Goal: Task Accomplishment & Management: Manage account settings

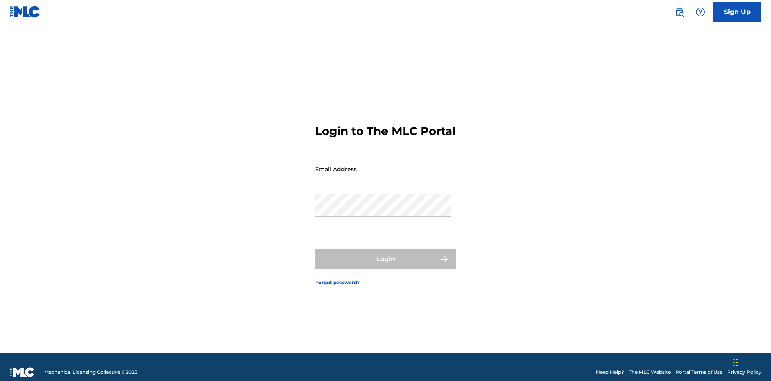
scroll to position [10, 0]
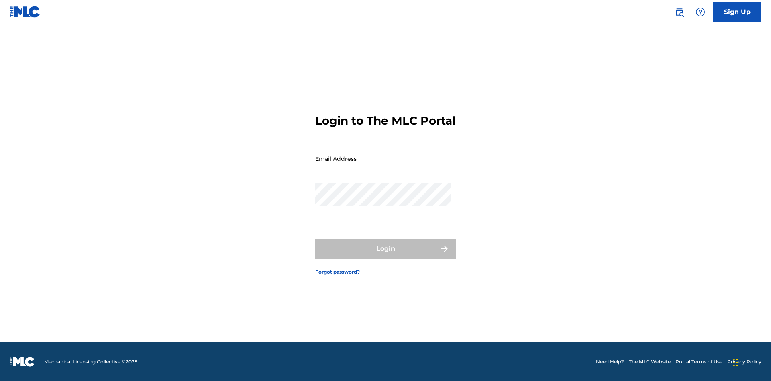
click at [383, 165] on input "Email Address" at bounding box center [383, 158] width 136 height 23
type input "Duke.McTesterson@gmail.com"
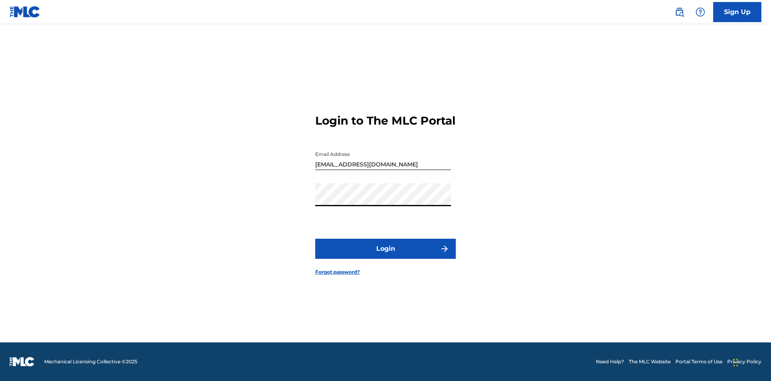
click at [386, 255] on button "Login" at bounding box center [385, 249] width 141 height 20
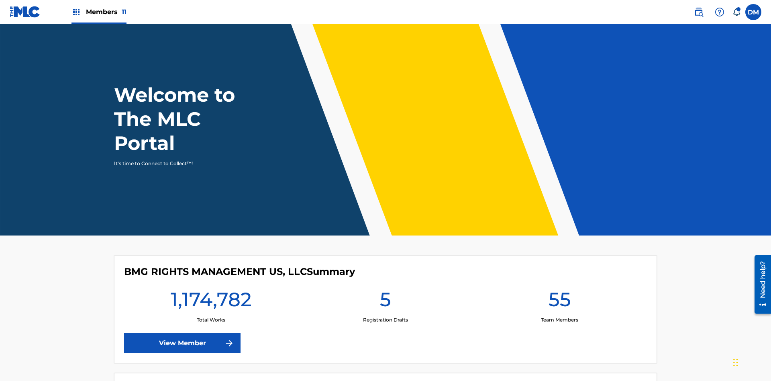
click at [99, 12] on span "Members 11" at bounding box center [106, 11] width 41 height 9
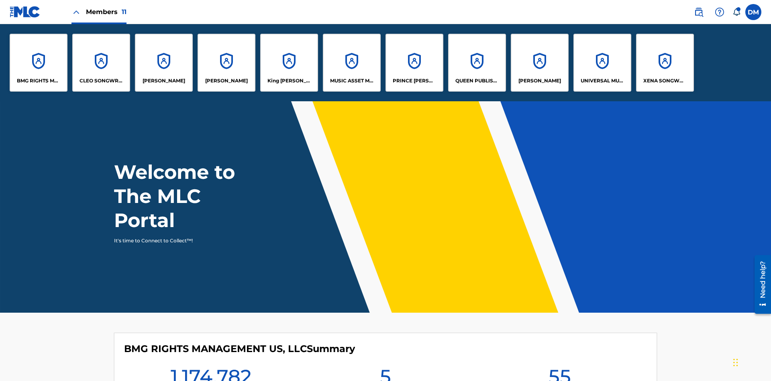
scroll to position [29, 0]
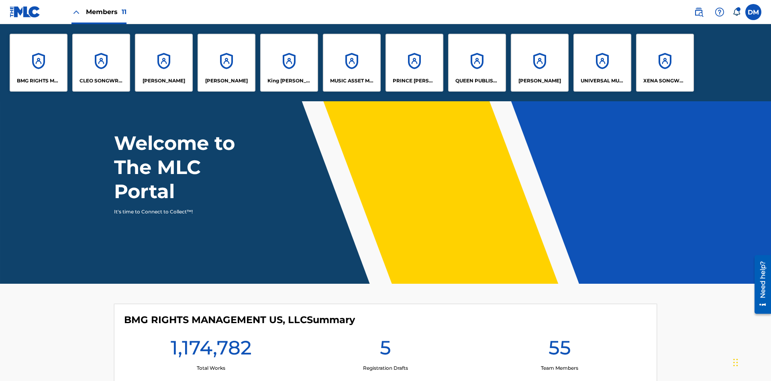
click at [602, 81] on p "UNIVERSAL MUSIC PUB GROUP" at bounding box center [603, 80] width 44 height 7
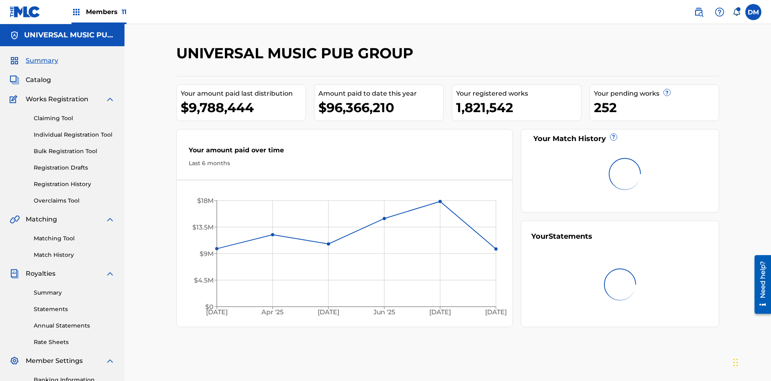
scroll to position [117, 0]
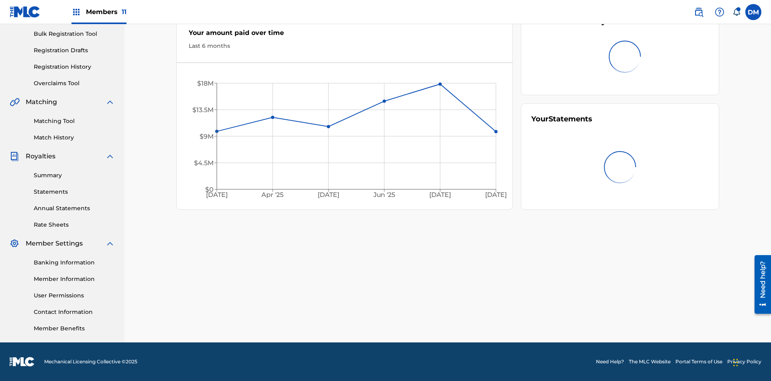
click at [74, 295] on link "User Permissions" at bounding box center [74, 295] width 81 height 8
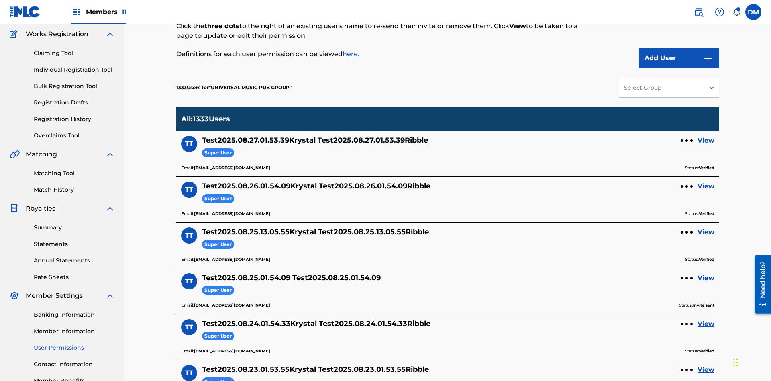
click at [679, 58] on button "Add User" at bounding box center [679, 58] width 80 height 20
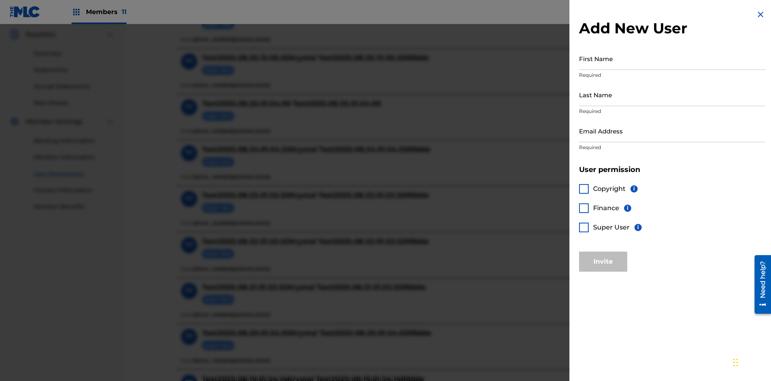
scroll to position [238, 0]
click at [672, 58] on input "First Name" at bounding box center [672, 58] width 186 height 23
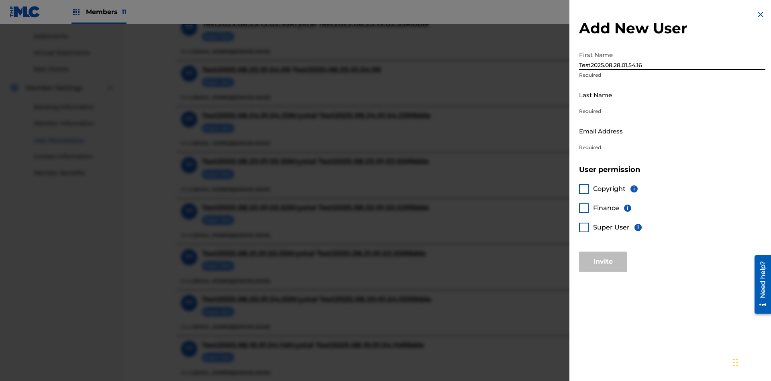
type input "Test2025.08.28.01.54.16"
click at [672, 94] on input "Last Name" at bounding box center [672, 94] width 186 height 23
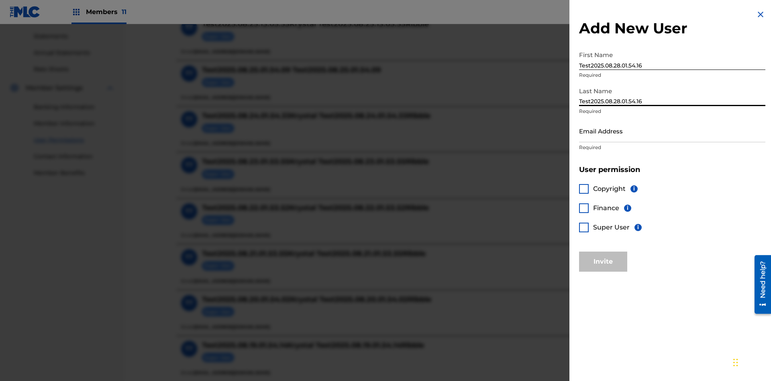
scroll to position [344, 0]
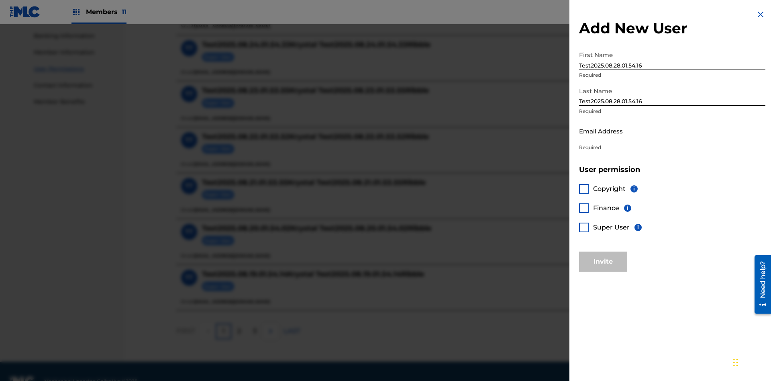
type input "Test2025.08.28.01.54.16"
click at [672, 131] on input "Email Address" at bounding box center [672, 130] width 186 height 23
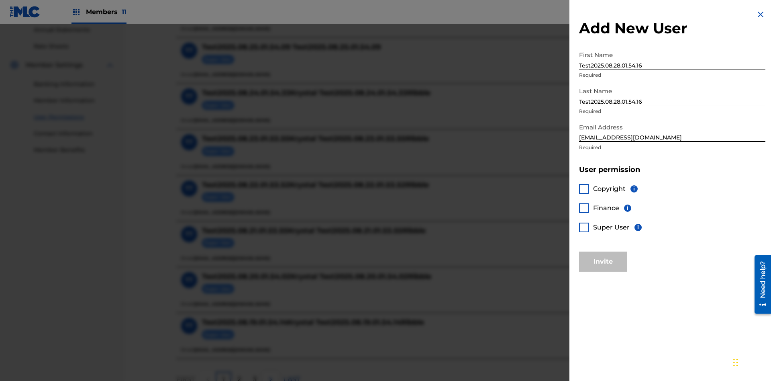
type input "8a516e64-68ab-4b84-9602-ac8715e49d70@mailslurp.biz"
click at [584, 227] on div at bounding box center [584, 228] width 10 height 10
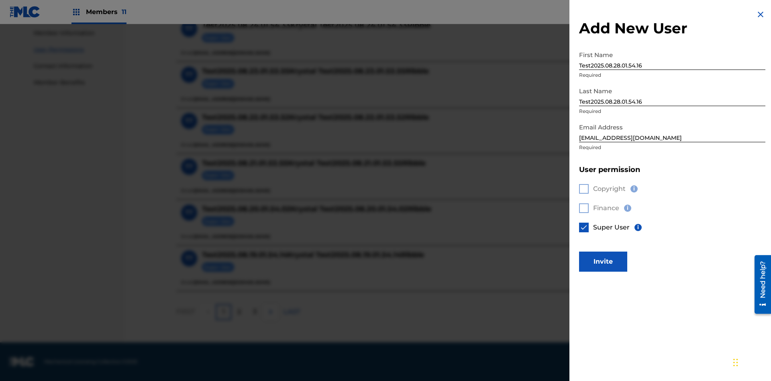
click at [603, 261] on button "Invite" at bounding box center [603, 261] width 48 height 20
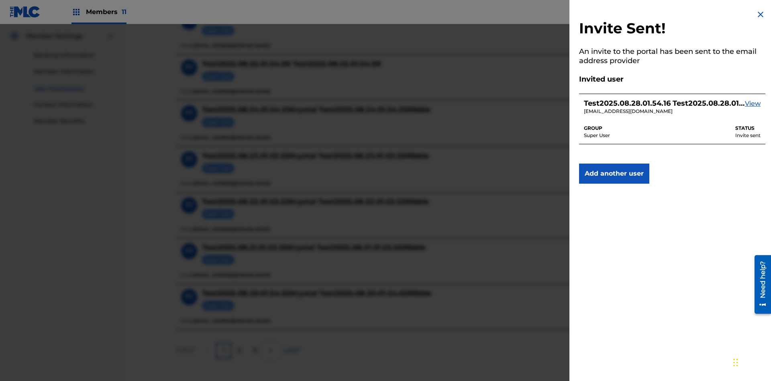
click at [761, 14] on img at bounding box center [761, 15] width 10 height 10
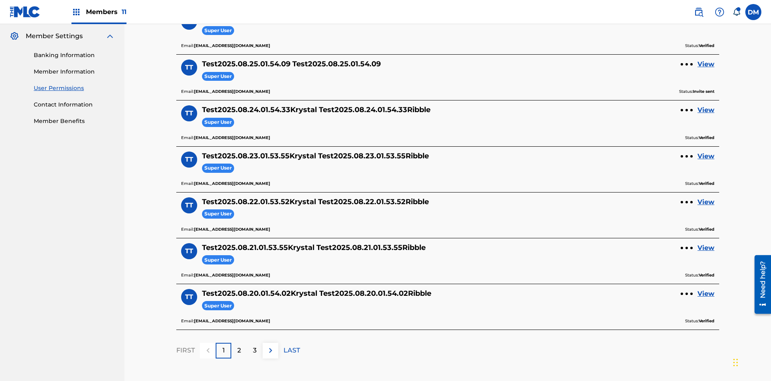
scroll to position [280, 0]
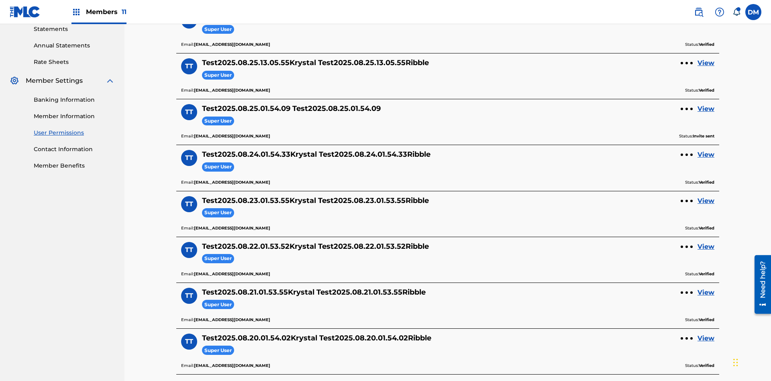
click at [754, 12] on label at bounding box center [753, 12] width 16 height 16
click at [754, 12] on input "DM Duke McTesterson duke.mctesterson@gmail.com Notification Preferences Profile…" at bounding box center [754, 12] width 0 height 0
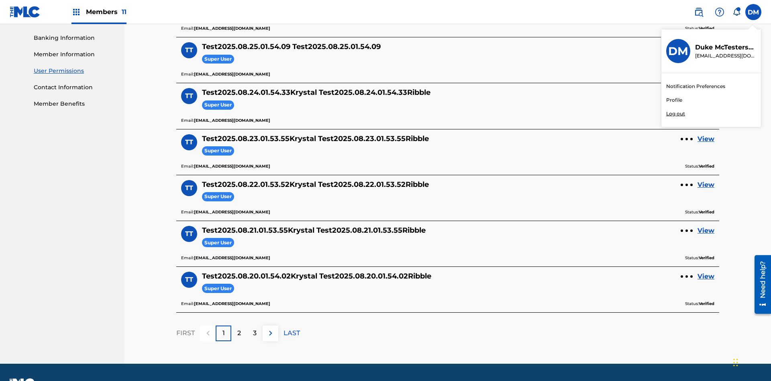
click at [676, 114] on p "Log out" at bounding box center [675, 113] width 19 height 7
click at [754, 12] on input "DM Duke McTesterson duke.mctesterson@gmail.com Notification Preferences Profile…" at bounding box center [754, 12] width 0 height 0
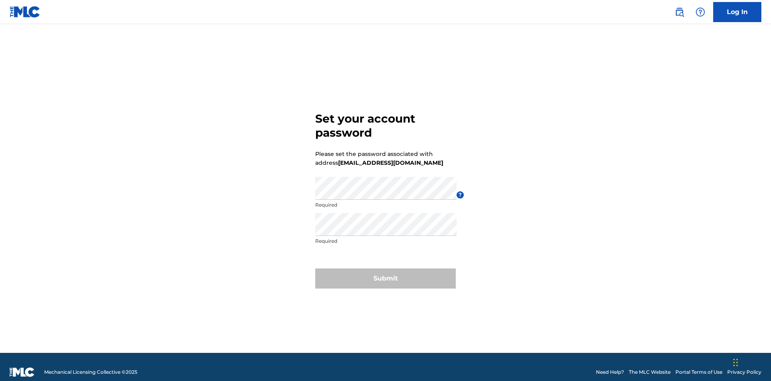
scroll to position [10, 0]
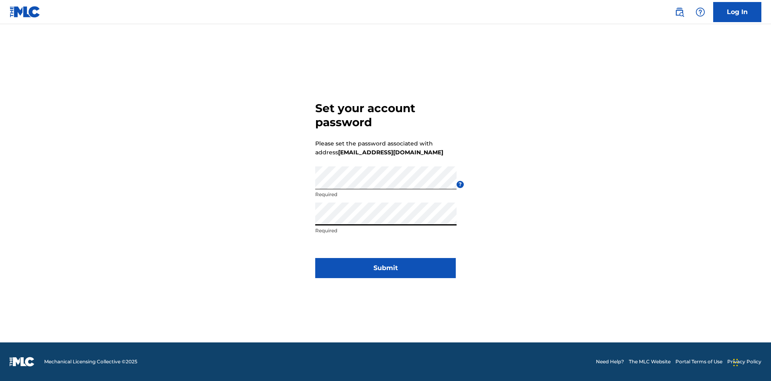
click at [386, 273] on button "Submit" at bounding box center [385, 268] width 141 height 20
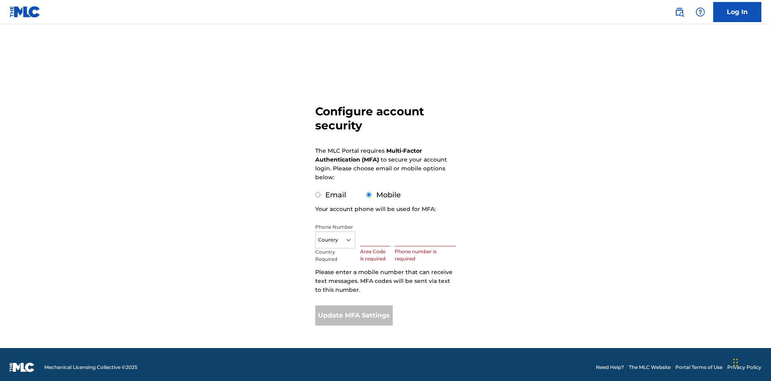
scroll to position [8, 0]
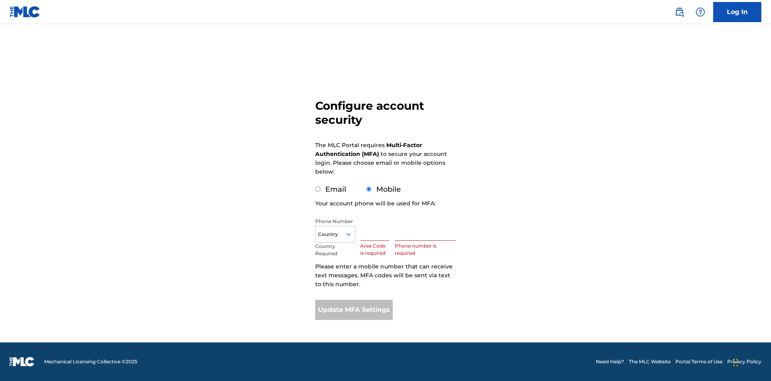
click at [369, 189] on input "Mobile" at bounding box center [368, 188] width 5 height 5
click at [352, 234] on icon at bounding box center [348, 234] width 7 height 7
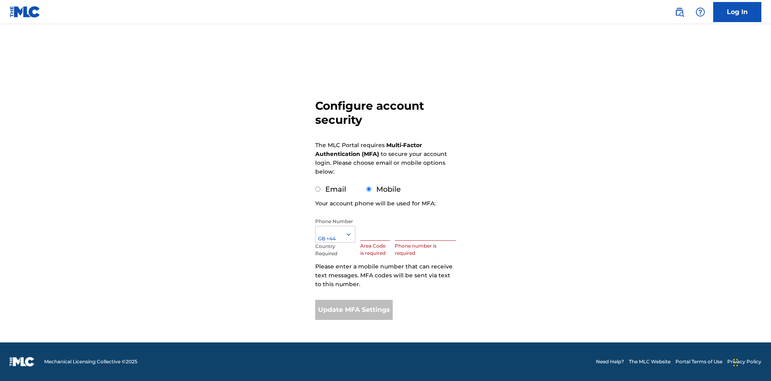
click at [377, 229] on input "text" at bounding box center [375, 229] width 30 height 23
type input "740"
click at [427, 229] on input "text" at bounding box center [425, 229] width 61 height 23
type input "1252166"
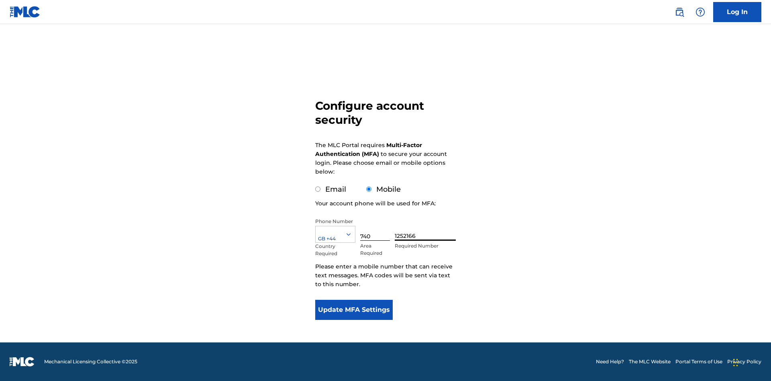
click at [354, 310] on button "Update MFA Settings" at bounding box center [354, 310] width 78 height 20
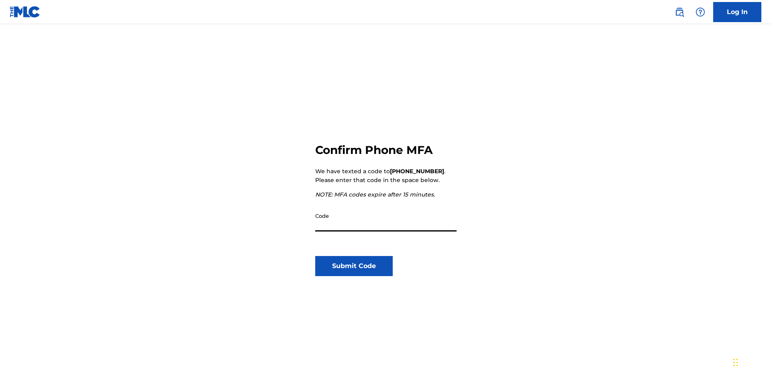
scroll to position [84, 0]
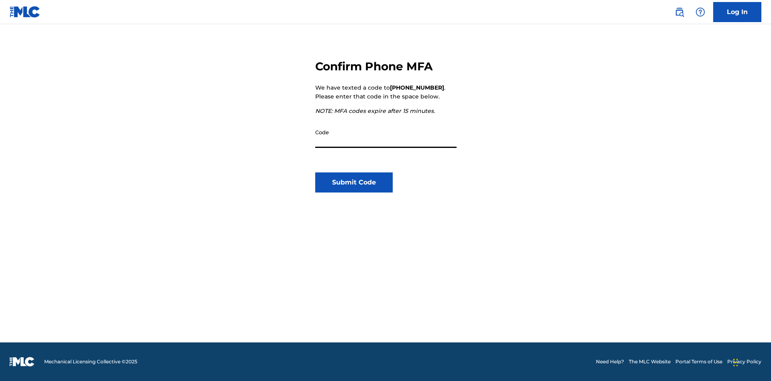
click at [386, 136] on input "Code" at bounding box center [385, 136] width 141 height 23
type input "603561"
click at [354, 182] on button "Submit Code" at bounding box center [354, 182] width 78 height 20
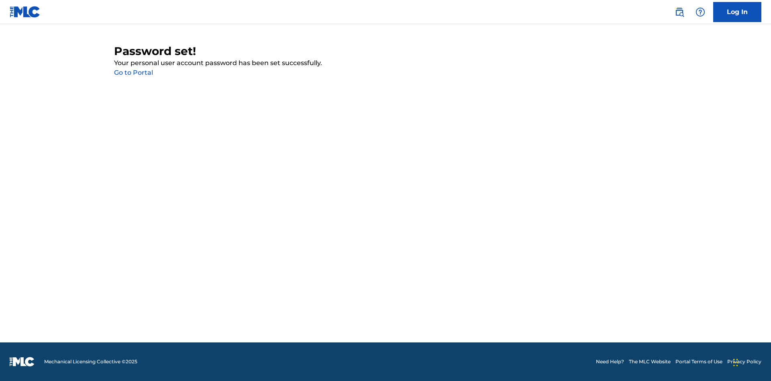
click at [133, 73] on link "Go to Portal" at bounding box center [133, 73] width 39 height 8
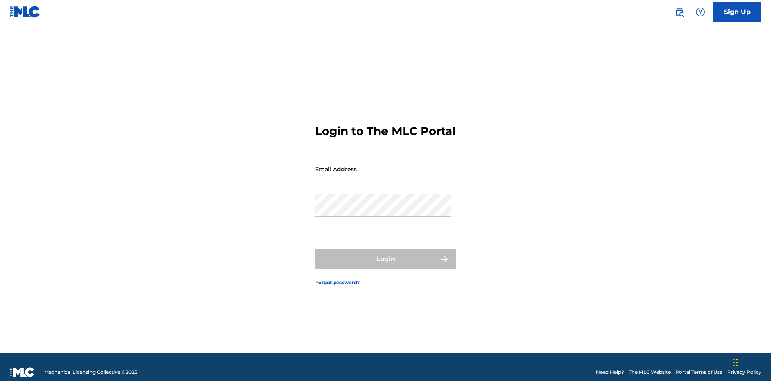
scroll to position [10, 0]
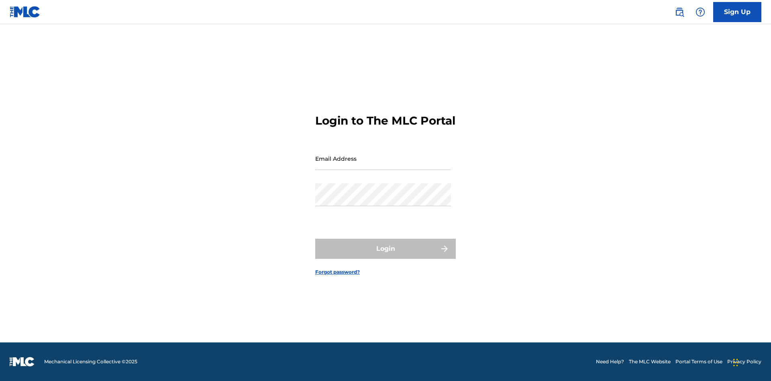
click at [383, 165] on input "Email Address" at bounding box center [383, 158] width 136 height 23
type input "8a516e64-68ab-4b84-9602-ac8715e49d70@mailslurp.biz"
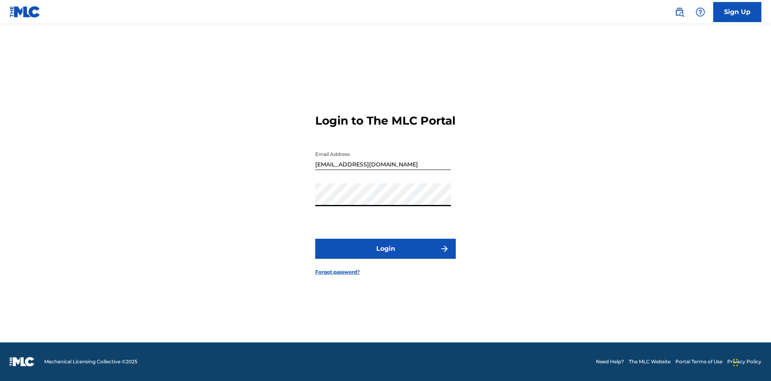
click at [386, 255] on button "Login" at bounding box center [385, 249] width 141 height 20
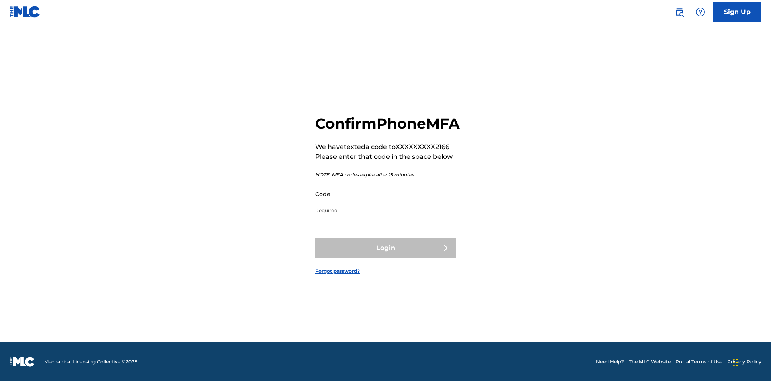
click at [383, 202] on input "Code" at bounding box center [383, 193] width 136 height 23
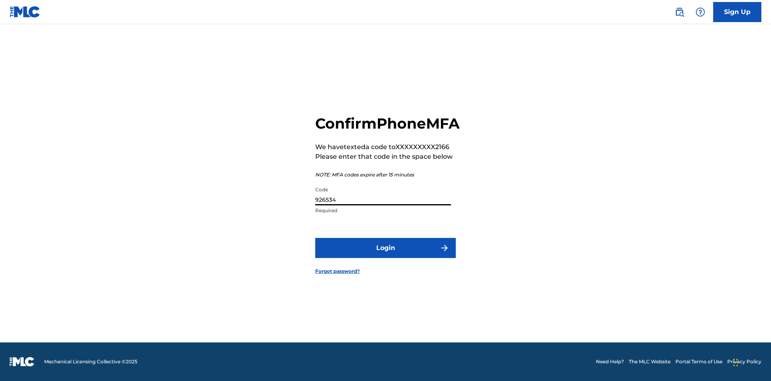
type input "926534"
click at [386, 257] on button "Login" at bounding box center [385, 248] width 141 height 20
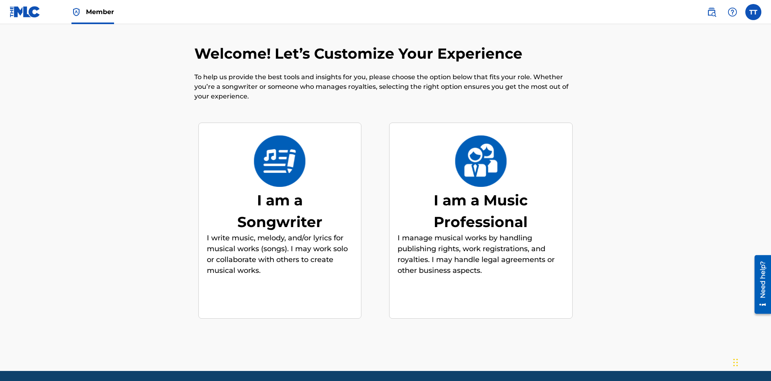
click at [754, 12] on label at bounding box center [753, 12] width 16 height 16
click at [754, 12] on input "TT Test2025.08.28.01.54.16 Test2025.08.28.01.54.16 8a516e64-68ab-4b84-9602-ac87…" at bounding box center [754, 12] width 0 height 0
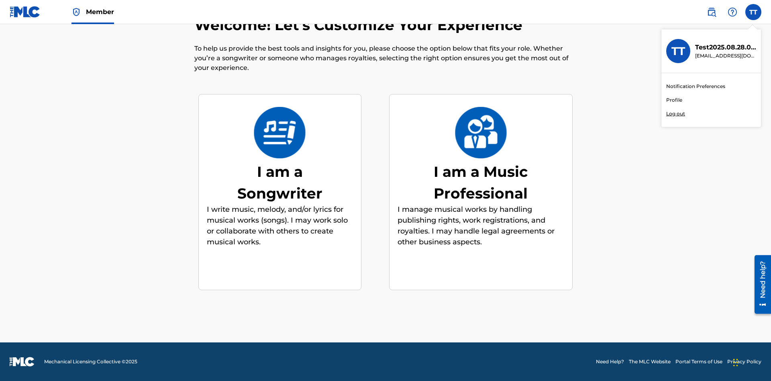
click at [674, 100] on link "Profile" at bounding box center [674, 99] width 16 height 7
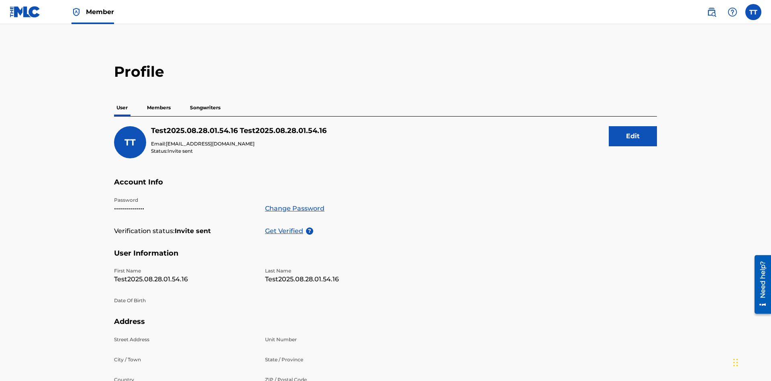
scroll to position [51, 0]
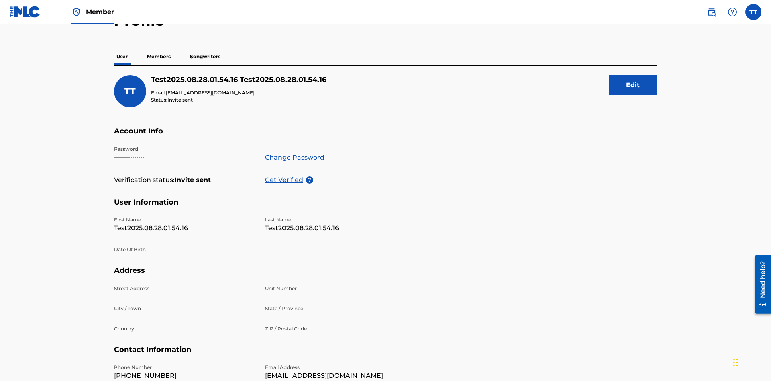
click at [159, 57] on p "Members" at bounding box center [159, 56] width 29 height 17
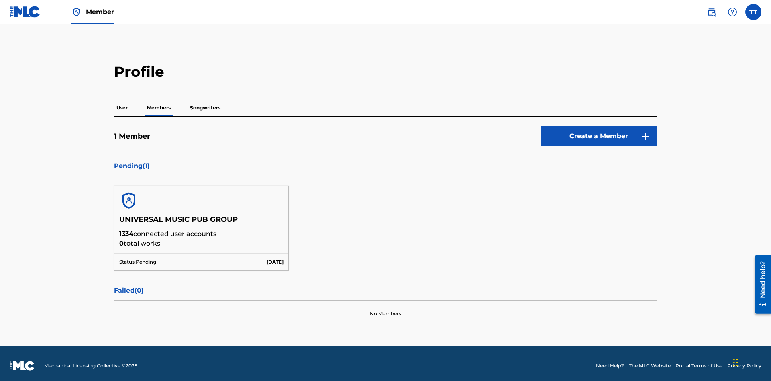
scroll to position [4, 0]
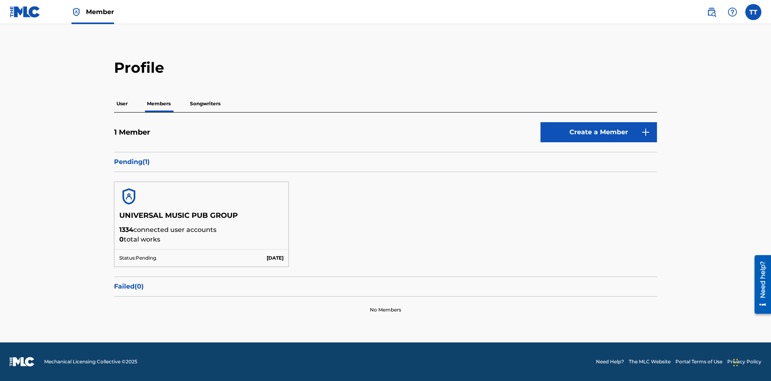
click at [599, 132] on button "Create a Member" at bounding box center [599, 132] width 116 height 20
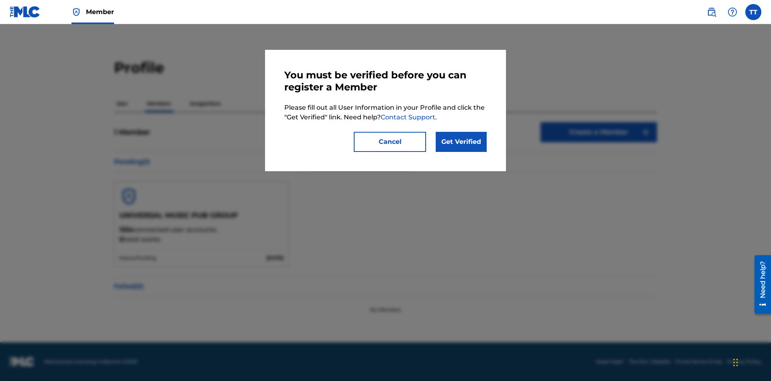
click at [461, 142] on link "Get Verified" at bounding box center [461, 142] width 51 height 20
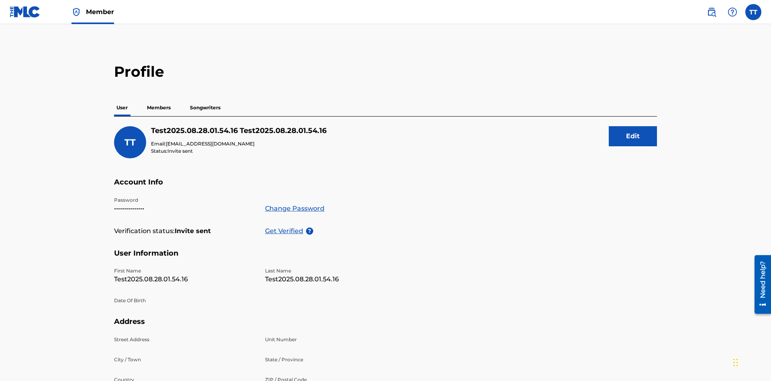
scroll to position [131, 0]
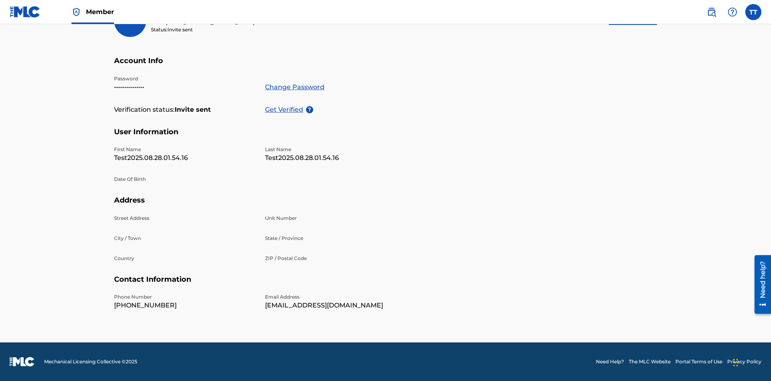
click at [286, 105] on p "Get Verified" at bounding box center [285, 110] width 41 height 10
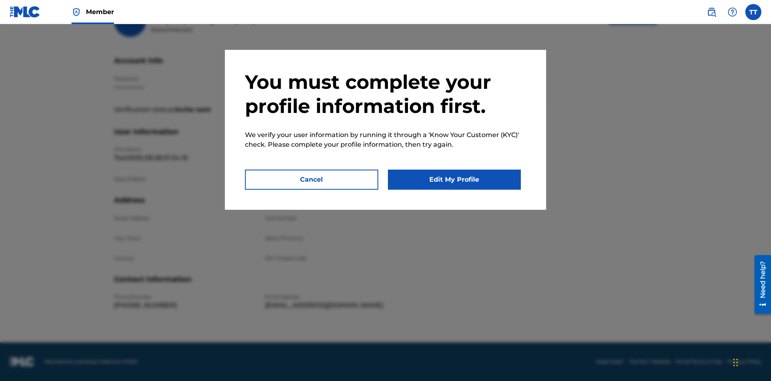
click at [454, 180] on button "Edit My Profile" at bounding box center [454, 179] width 133 height 20
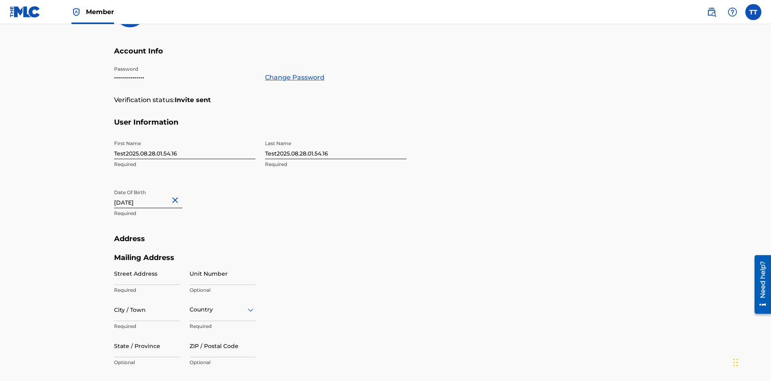
scroll to position [219, 0]
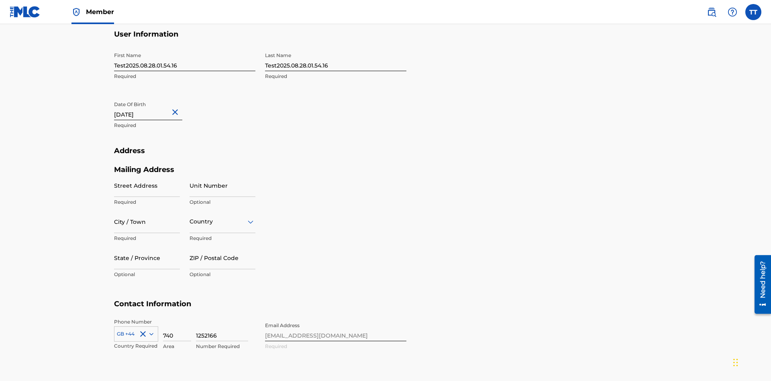
click at [185, 59] on input "Test2025.08.28.01.54.16" at bounding box center [184, 59] width 141 height 23
type input "Test2025.08.28.01.54.16Krystal"
click at [336, 59] on input "Test2025.08.28.01.54.16" at bounding box center [335, 59] width 141 height 23
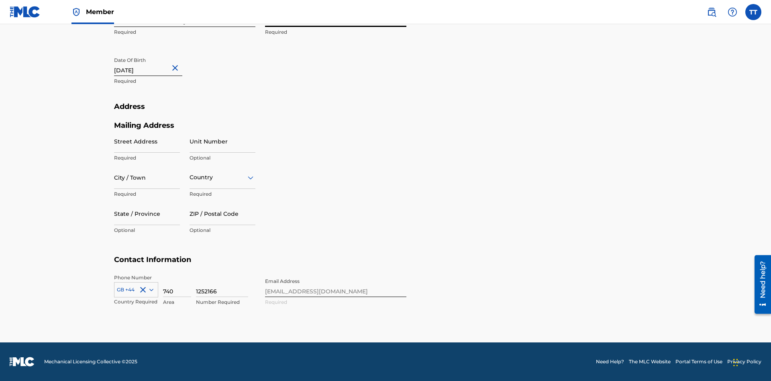
type input "Test2025.08.28.01.54.16Ribble"
click at [155, 65] on input "August 28 2012" at bounding box center [148, 64] width 68 height 23
select select "7"
select select "2012"
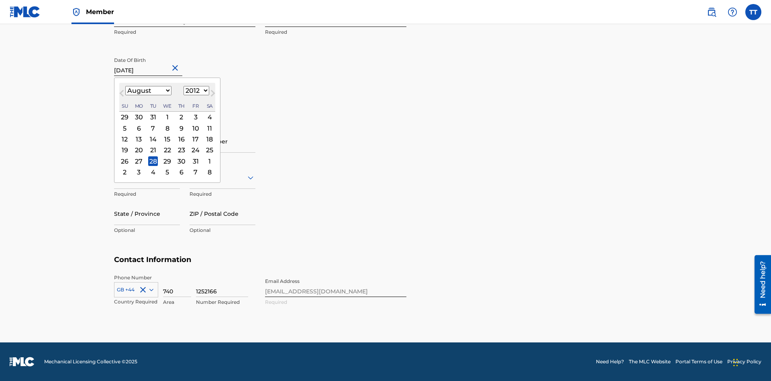
click at [148, 91] on select "January February March April May June July August September October November De…" at bounding box center [148, 90] width 46 height 9
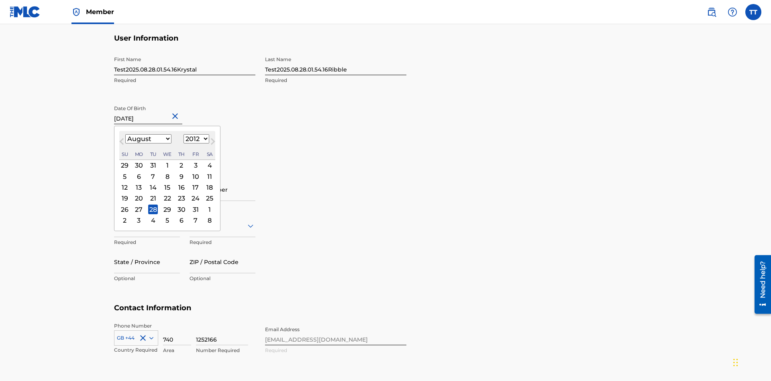
select select "0"
click at [195, 139] on select "1900 1901 1902 1903 1904 1905 1906 1907 1908 1909 1910 1911 1912 1913 1914 1915…" at bounding box center [197, 138] width 26 height 9
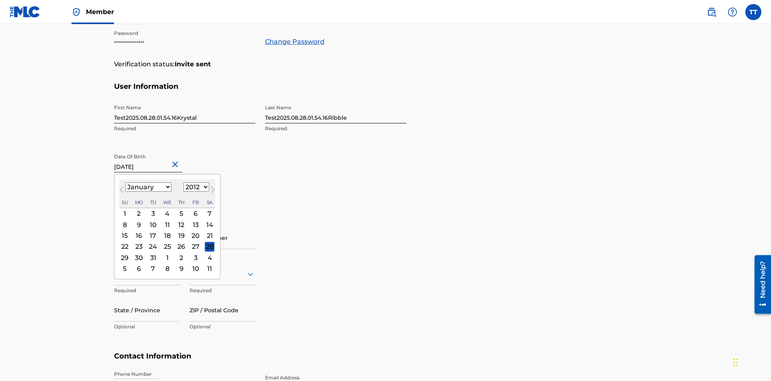
select select "1985"
click at [195, 187] on select "1900 1901 1902 1903 1904 1905 1906 1907 1908 1909 1910 1911 1912 1913 1914 1915…" at bounding box center [197, 186] width 26 height 9
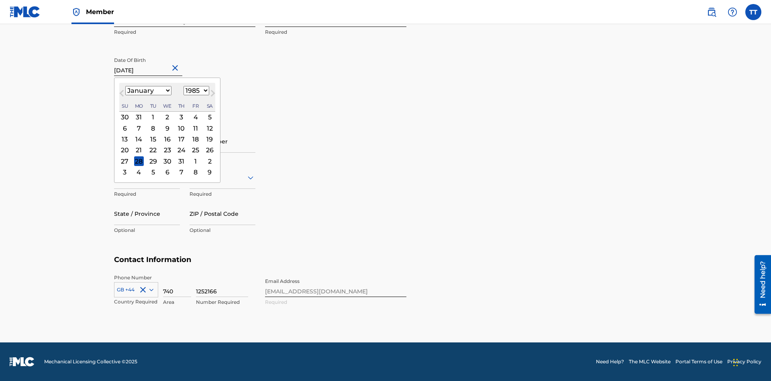
click at [153, 128] on div "8" at bounding box center [153, 128] width 10 height 10
type input "January 8 1985"
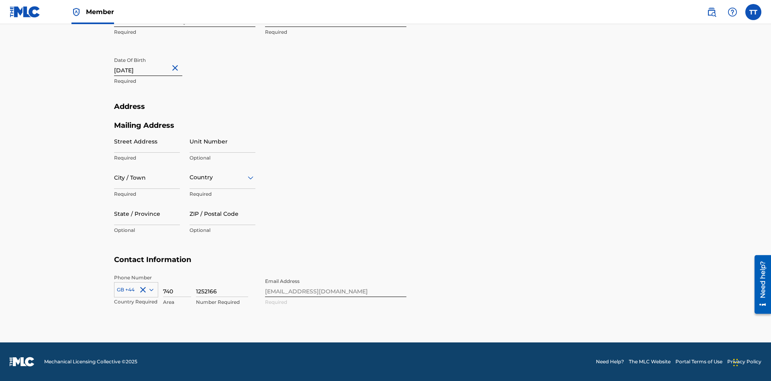
click at [147, 141] on input "Street Address" at bounding box center [147, 141] width 66 height 23
type input "9909 Elks Run Rd"
click at [147, 177] on input "City / Town" at bounding box center [147, 177] width 66 height 23
type input "Roseville"
click at [190, 177] on input "text" at bounding box center [191, 177] width 2 height 8
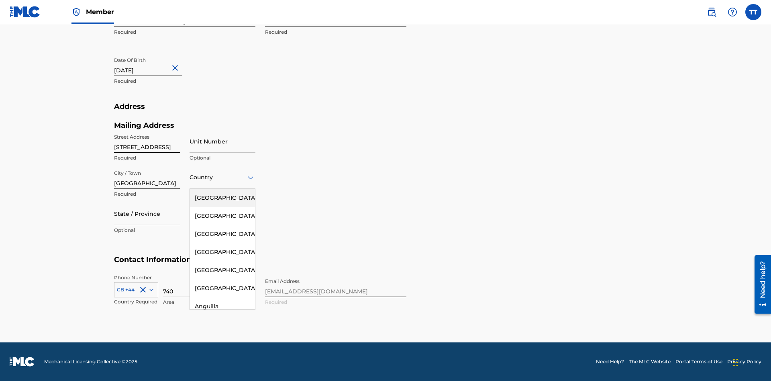
click at [223, 198] on div "United States" at bounding box center [222, 198] width 65 height 18
click at [147, 213] on div at bounding box center [147, 213] width 66 height 10
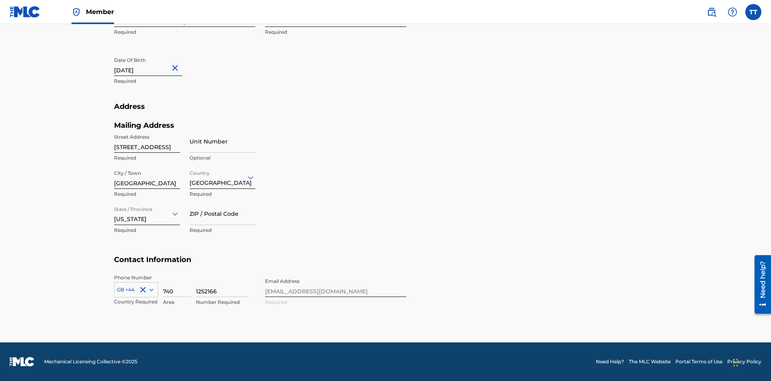
click at [223, 213] on input "ZIP / Postal Code" at bounding box center [223, 213] width 66 height 23
type input "43777"
click at [150, 289] on icon at bounding box center [151, 289] width 4 height 2
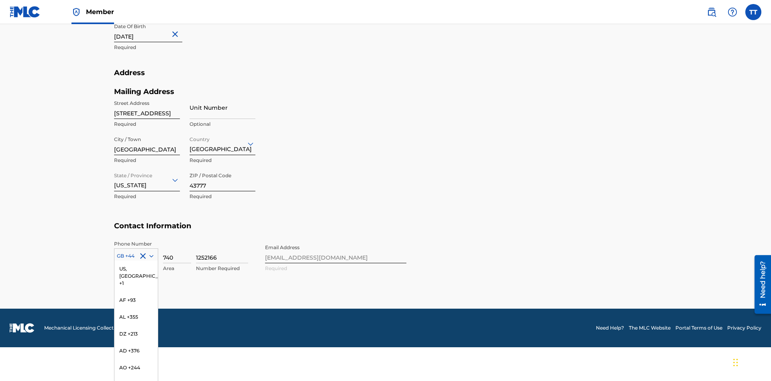
scroll to position [3360, 0]
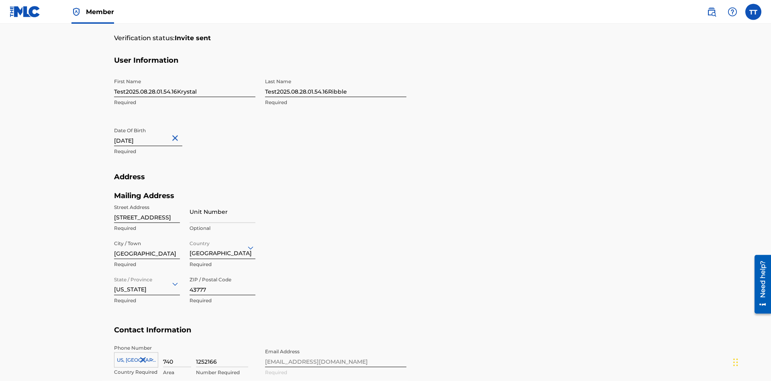
scroll to position [263, 0]
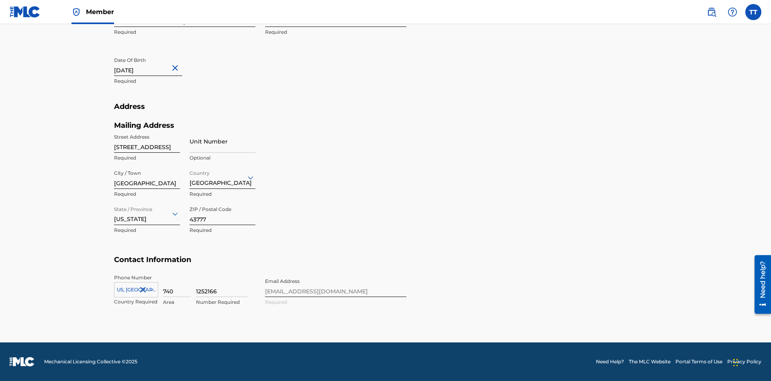
click at [177, 285] on input "740" at bounding box center [177, 285] width 28 height 23
type input "740"
click at [222, 285] on input "1252166" at bounding box center [222, 285] width 52 height 23
type input "8086351"
